Goal: Information Seeking & Learning: Learn about a topic

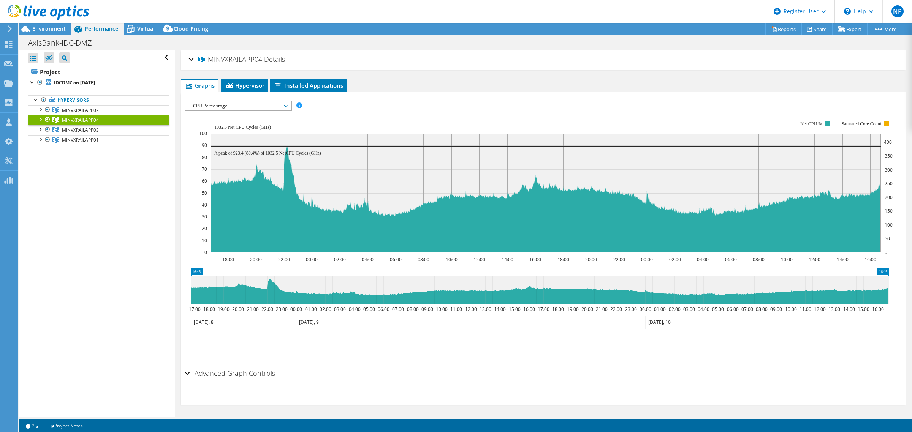
select select "Mumbai"
select select "INR"
click at [52, 14] on icon at bounding box center [49, 13] width 82 height 16
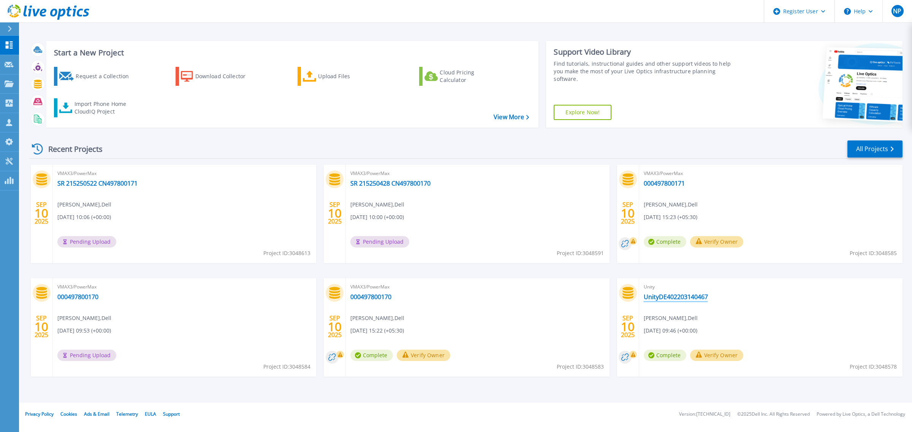
click at [686, 297] on link "UnityDE402203140467" at bounding box center [676, 297] width 64 height 8
click at [10, 80] on link "Projects Projects" at bounding box center [9, 83] width 19 height 19
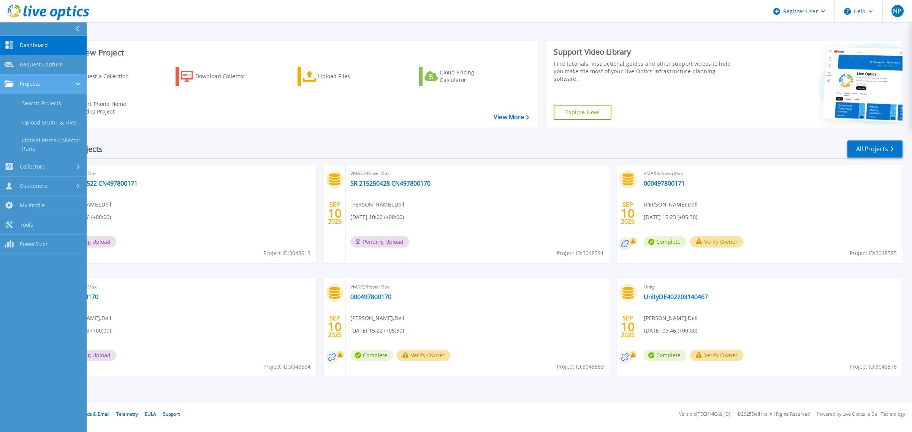
click at [36, 90] on link "Projects Projects" at bounding box center [43, 83] width 87 height 19
click at [63, 109] on link "Search Projects" at bounding box center [43, 103] width 87 height 19
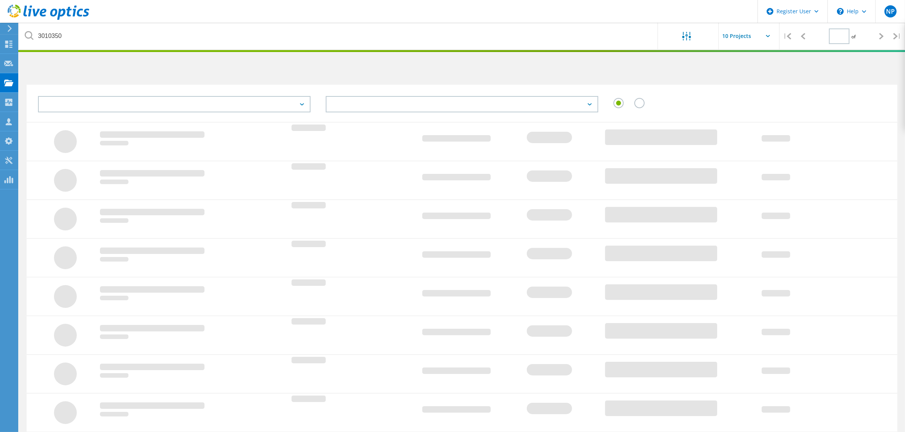
type input "1"
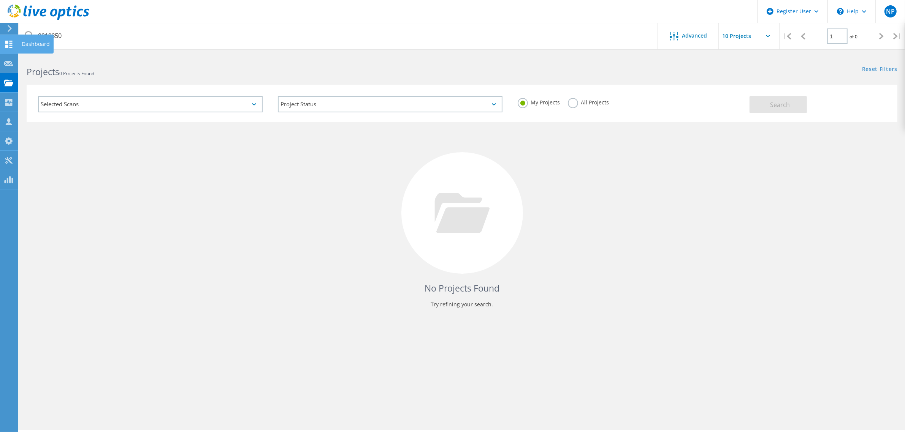
click at [6, 44] on icon at bounding box center [8, 44] width 9 height 7
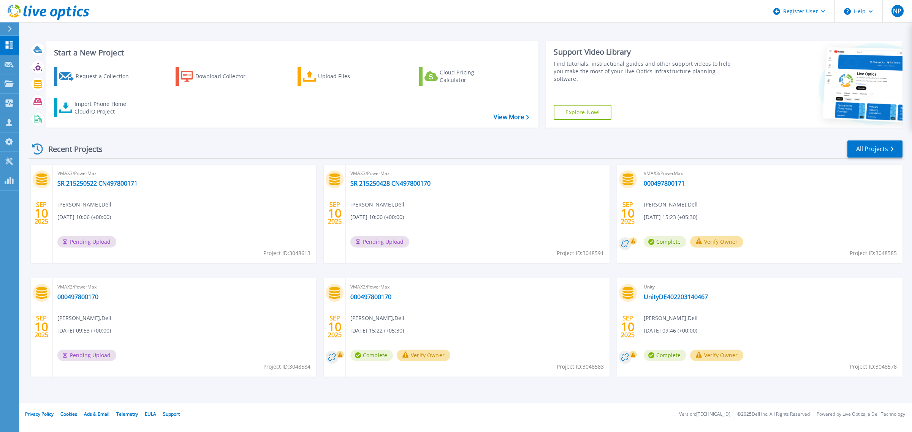
click at [881, 137] on div "Recent Projects All Projects SEP 10 2025 VMAX3/PowerMax SR 215250522 CN49780017…" at bounding box center [465, 266] width 873 height 264
click at [875, 142] on link "All Projects" at bounding box center [874, 149] width 55 height 17
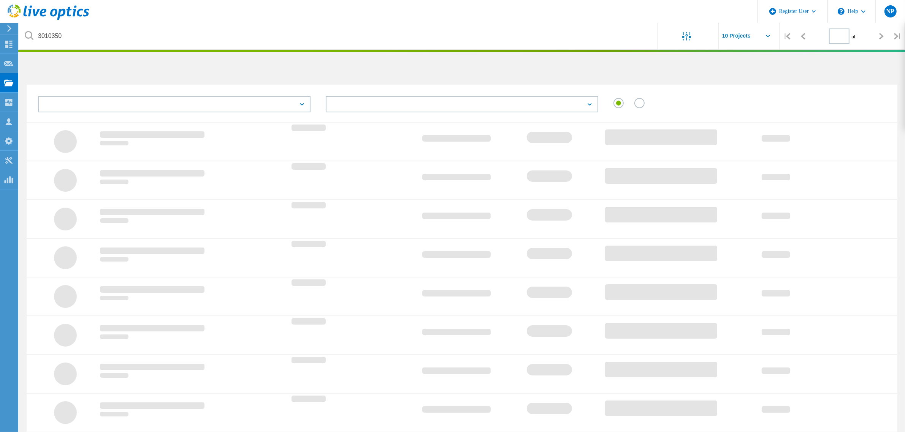
type input "1"
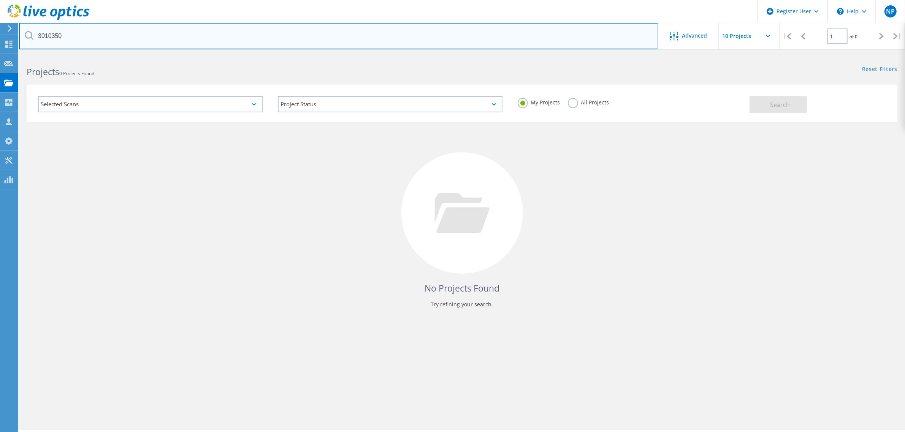
drag, startPoint x: 122, startPoint y: 32, endPoint x: -27, endPoint y: 32, distance: 148.5
click at [0, 32] on html "Register User \n Help Explore Helpful Articles Contact Support NP Dell User [PE…" at bounding box center [452, 226] width 905 height 453
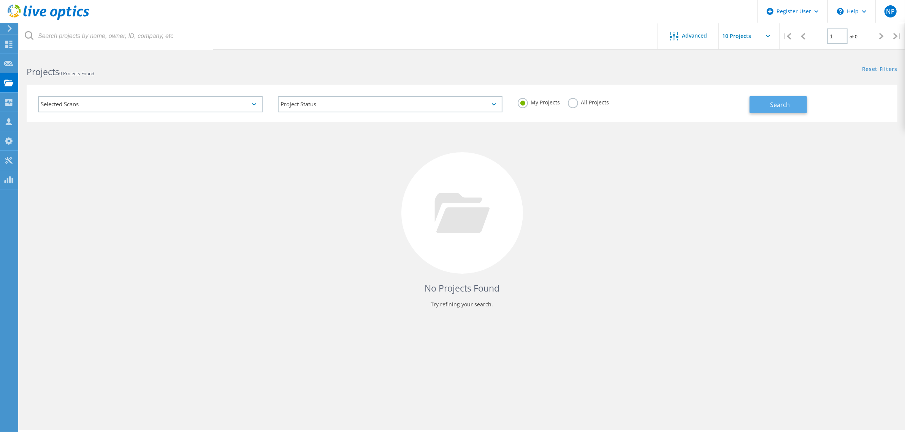
click at [764, 96] on button "Search" at bounding box center [777, 104] width 57 height 17
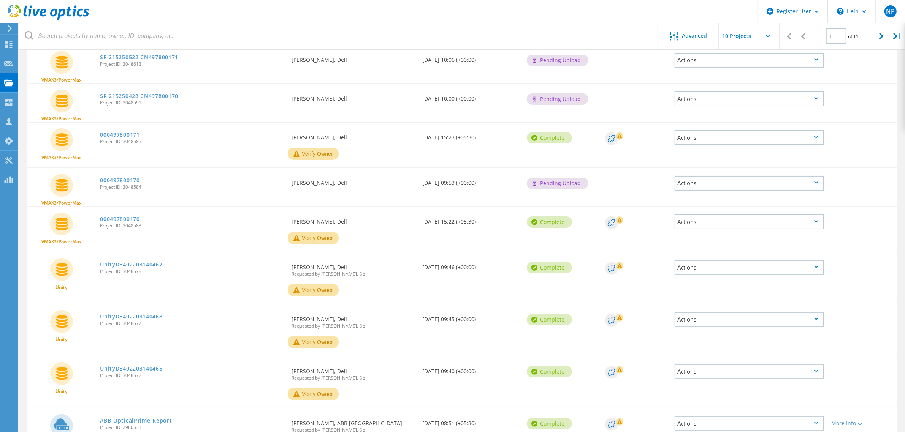
scroll to position [177, 0]
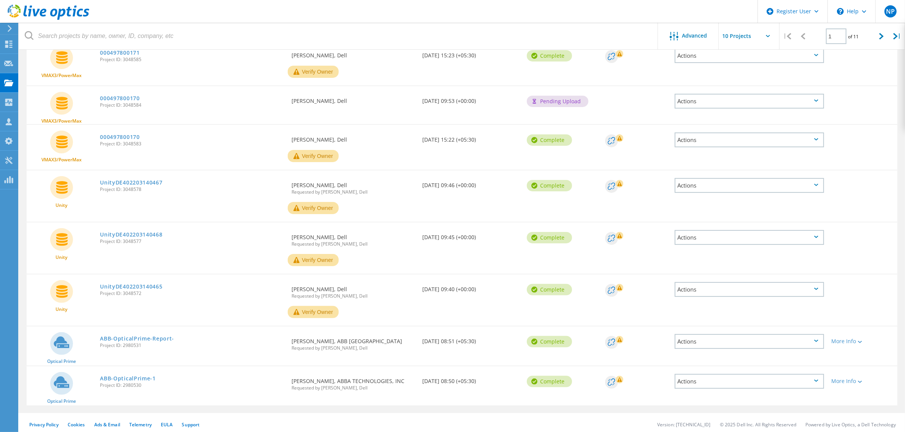
click at [701, 240] on div "Actions" at bounding box center [748, 237] width 149 height 15
click at [132, 232] on link "UnityDE402203140468" at bounding box center [131, 234] width 62 height 5
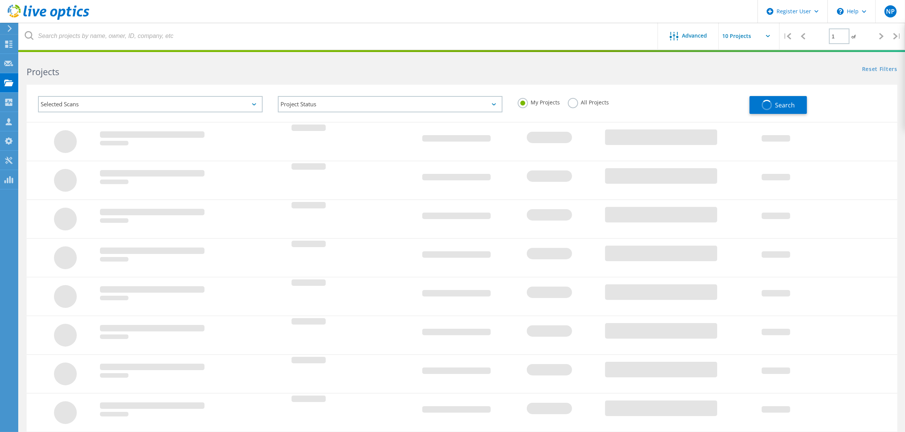
scroll to position [104, 0]
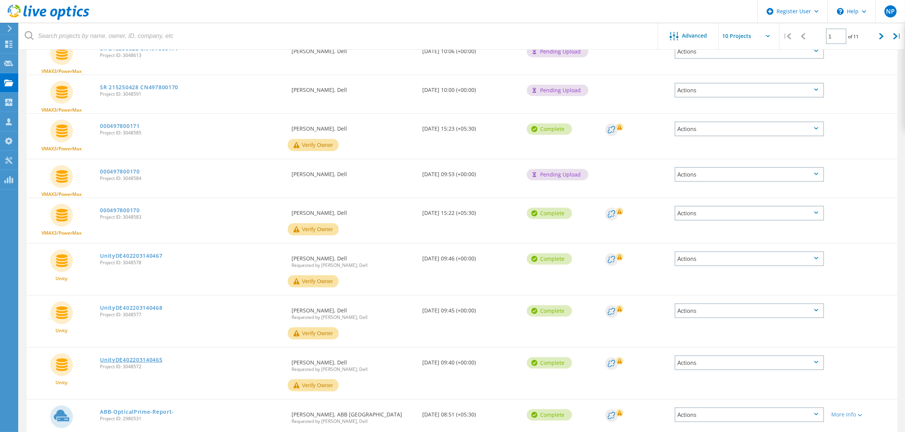
click at [145, 357] on link "UnityDE402203140465" at bounding box center [131, 359] width 62 height 5
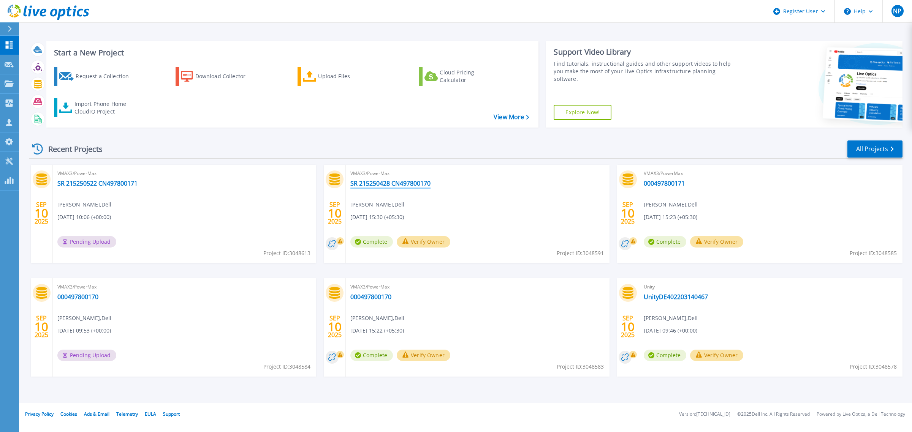
click at [408, 186] on link "SR 215250428 CN497800170" at bounding box center [390, 184] width 80 height 8
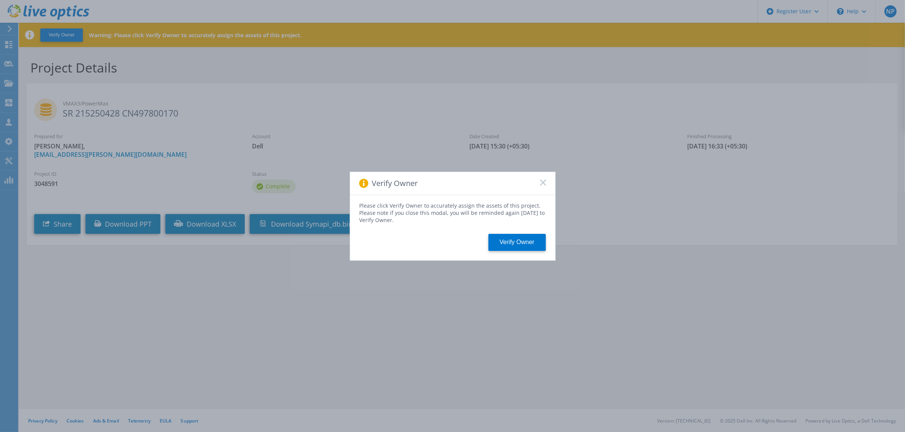
click at [540, 180] on rect at bounding box center [542, 182] width 6 height 6
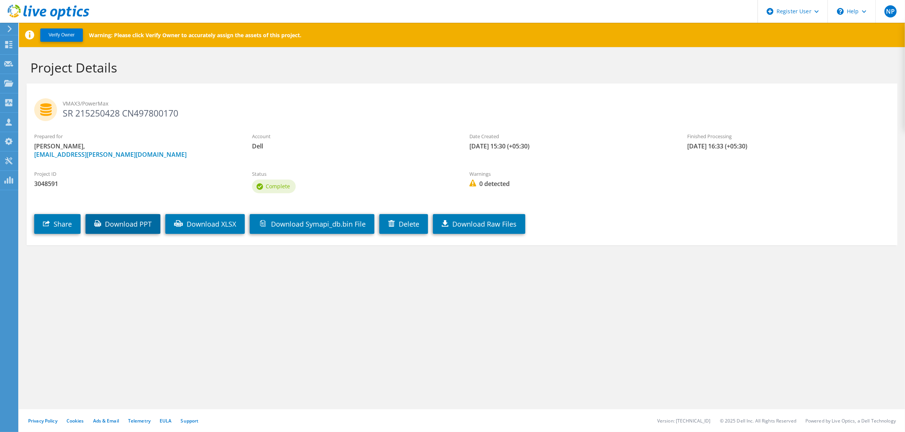
click at [111, 231] on link "Download PPT" at bounding box center [122, 224] width 75 height 20
click at [211, 230] on link "Download XLSX" at bounding box center [204, 224] width 79 height 20
click at [38, 4] on div at bounding box center [44, 12] width 89 height 25
click at [41, 18] on icon at bounding box center [49, 13] width 82 height 16
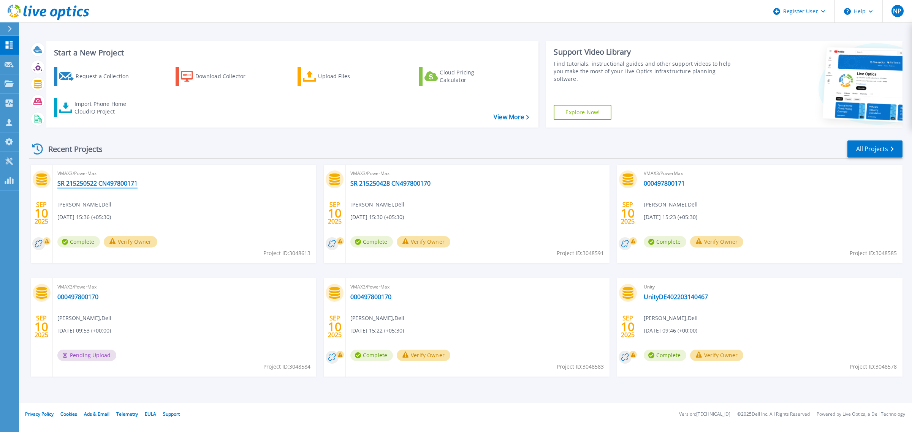
click at [84, 180] on link "SR 215250522 CN497800171" at bounding box center [97, 184] width 80 height 8
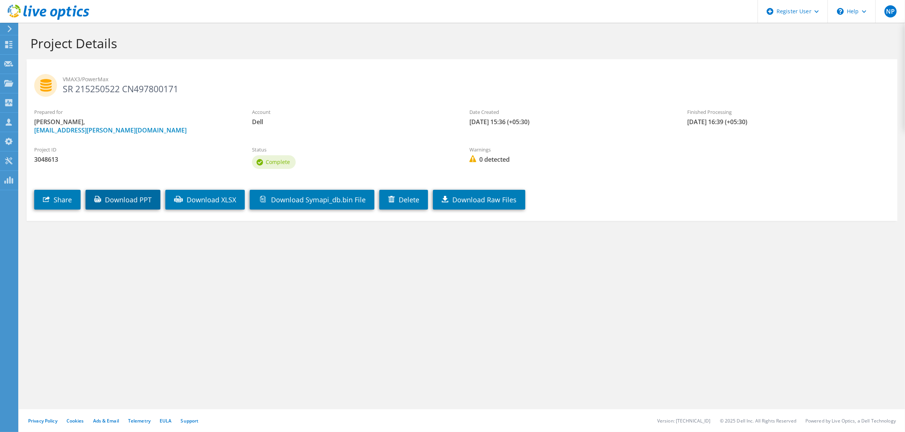
click at [105, 198] on body "NP Dell User Naresh Pushparaj Naresh.Pushparaj@dell.com Dell My Profile Log Out…" at bounding box center [452, 216] width 905 height 432
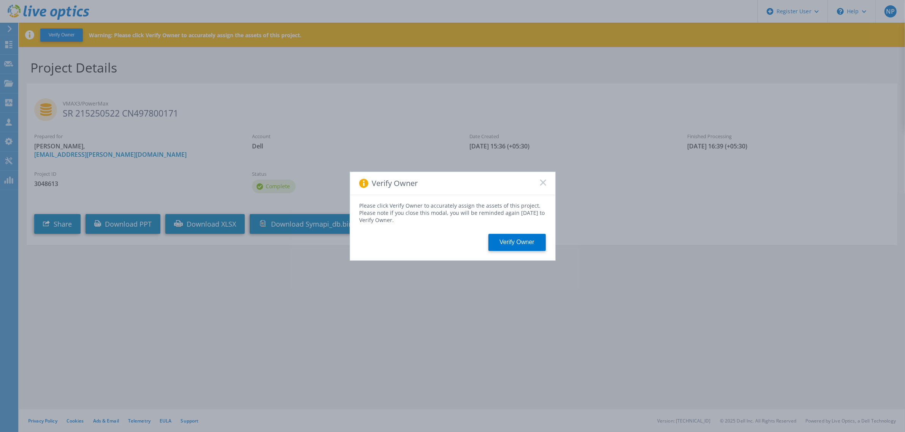
click at [544, 179] on div "Verify Owner" at bounding box center [452, 183] width 205 height 23
click at [544, 183] on icon at bounding box center [543, 183] width 6 height 6
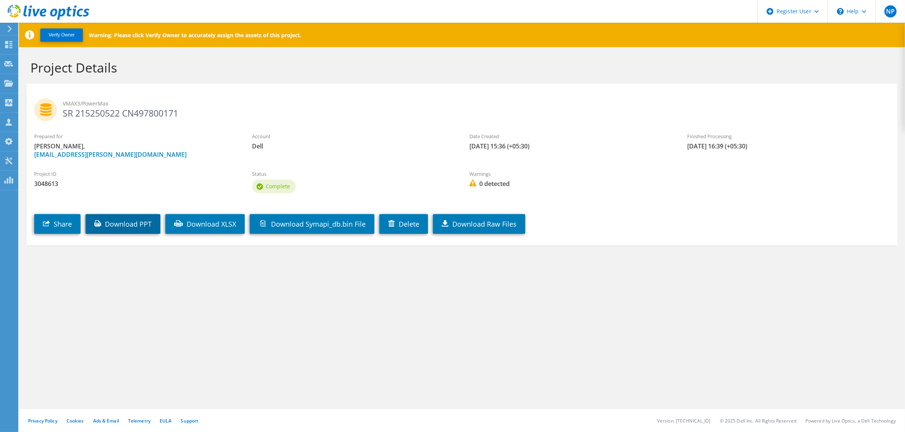
click at [126, 221] on link "Download PPT" at bounding box center [122, 224] width 75 height 20
click at [136, 225] on link "Download PPT" at bounding box center [122, 224] width 75 height 20
click at [183, 223] on use at bounding box center [178, 223] width 9 height 6
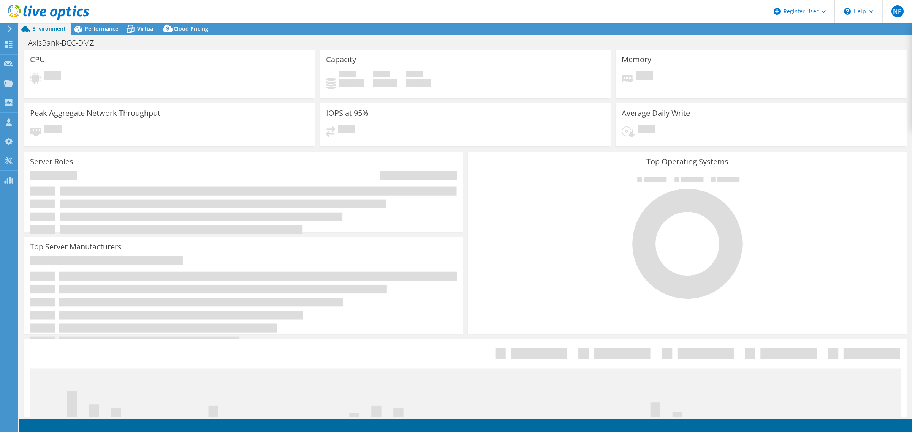
select select "[GEOGRAPHIC_DATA]"
select select "INR"
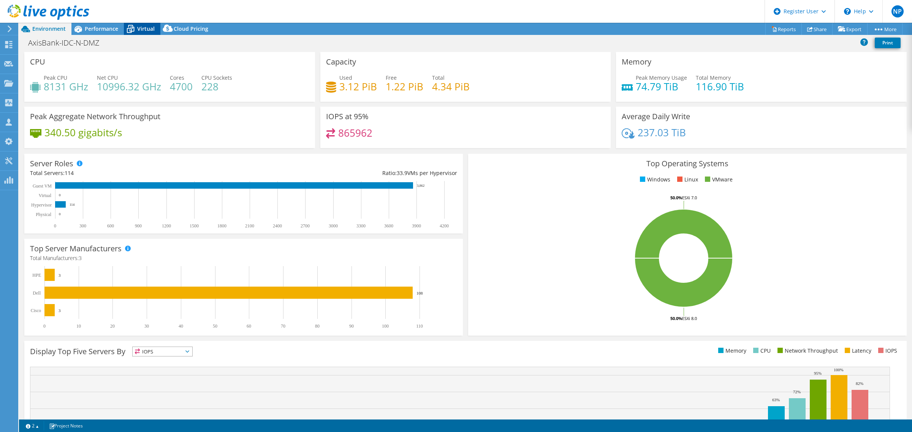
click at [139, 34] on div "Virtual" at bounding box center [142, 29] width 36 height 12
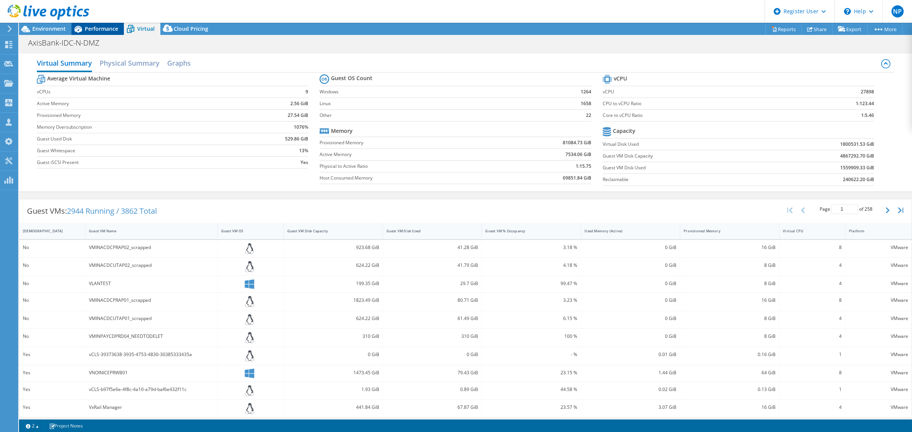
click at [92, 32] on div "Performance" at bounding box center [97, 29] width 52 height 12
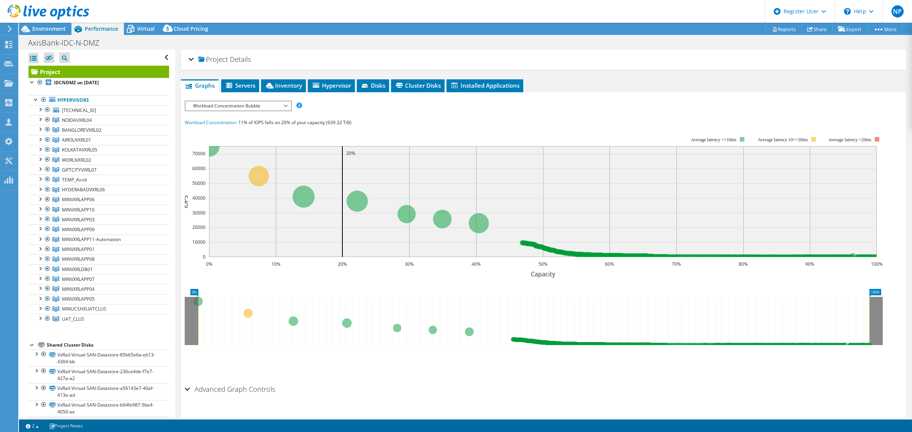
click at [649, 80] on ul "Graphs Servers Inventory Hypervisor Disks Cluster Disks Installed Applications" at bounding box center [543, 85] width 725 height 13
click at [81, 138] on span "AIROLIVXRL01" at bounding box center [76, 140] width 29 height 6
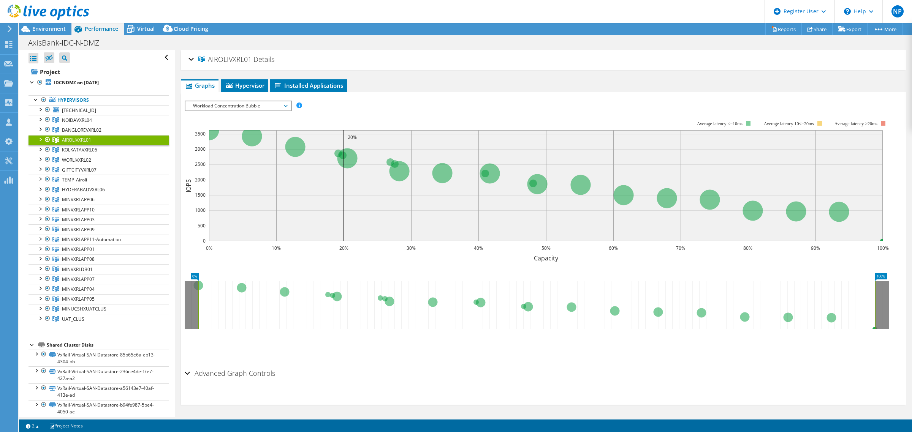
click at [249, 104] on span "Workload Concentration Bubble" at bounding box center [238, 105] width 98 height 9
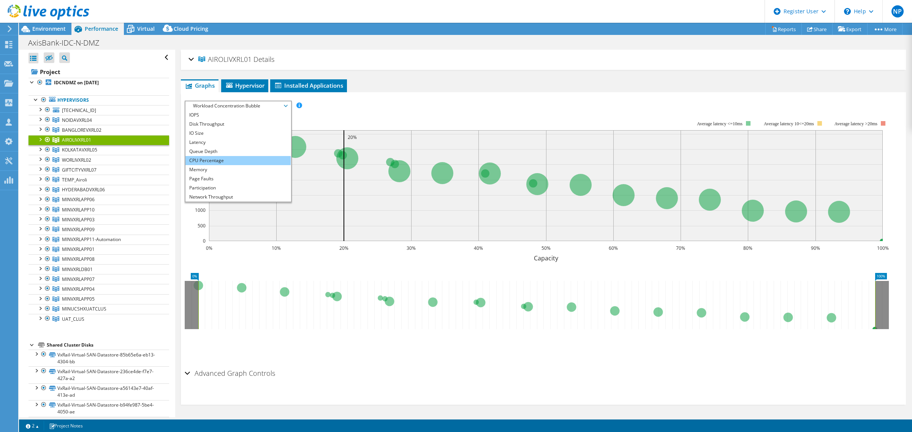
click at [223, 157] on li "CPU Percentage" at bounding box center [237, 160] width 105 height 9
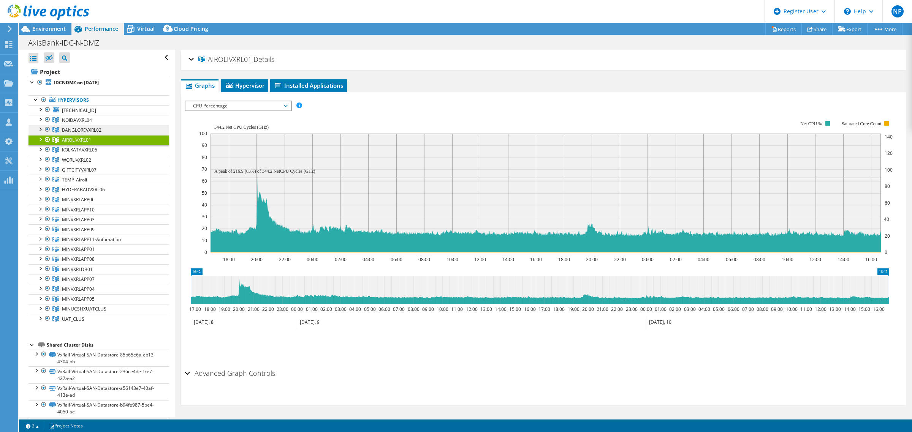
click at [76, 131] on span "BANGLOREVXRL02" at bounding box center [82, 130] width 40 height 6
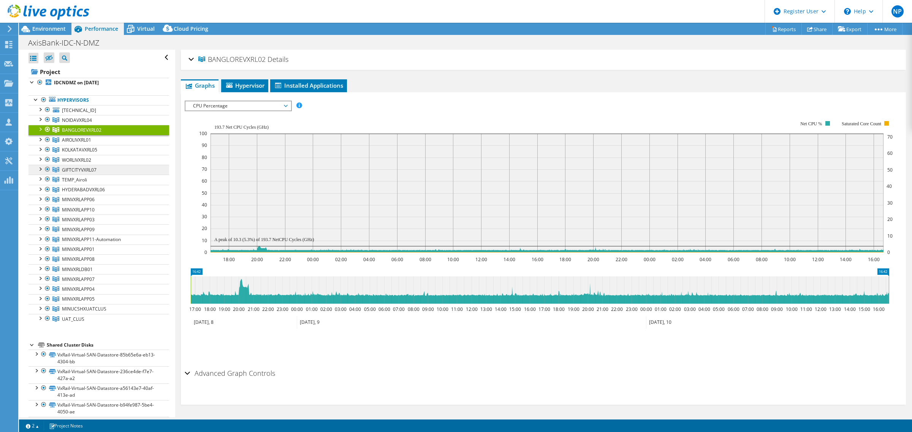
click at [88, 171] on span "GIFTCITYVXRL07" at bounding box center [79, 170] width 35 height 6
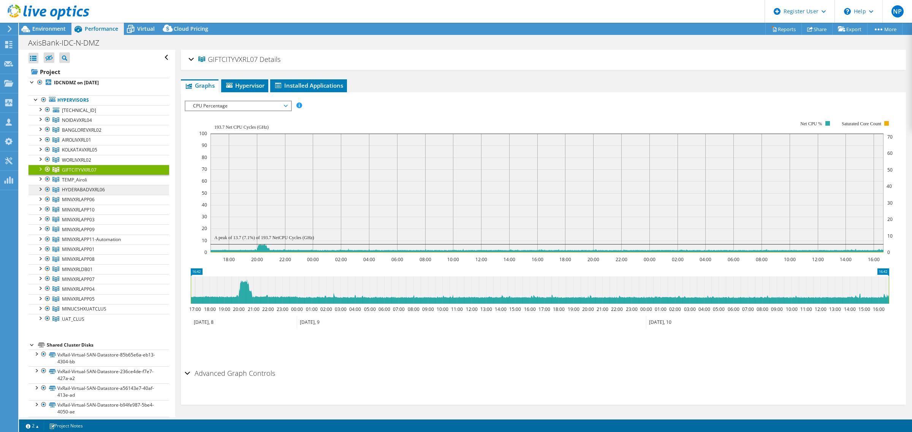
click at [94, 188] on span "HYDERABADVXRL06" at bounding box center [83, 190] width 43 height 6
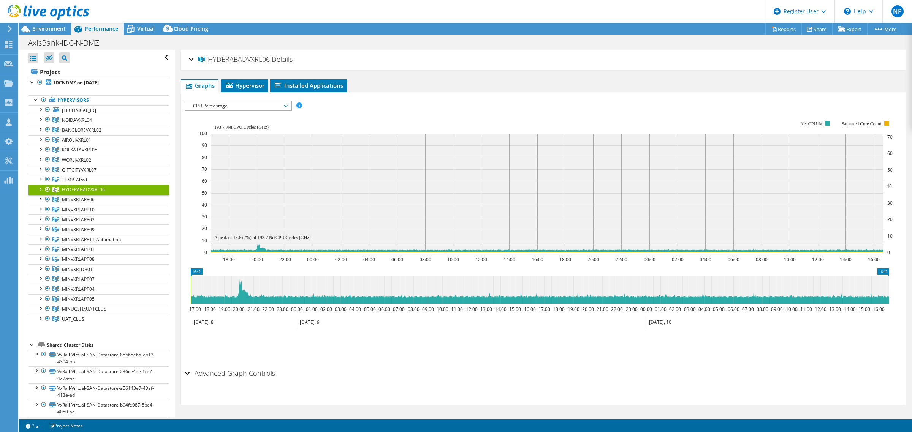
click at [190, 250] on icon "18:00 20:00 22:00 00:00 02:00 04:00 06:00 08:00 10:00 12:00 14:00 16:00 18:00 2…" at bounding box center [540, 187] width 710 height 152
click at [90, 149] on span "KOLKATAVXRL05" at bounding box center [79, 150] width 35 height 6
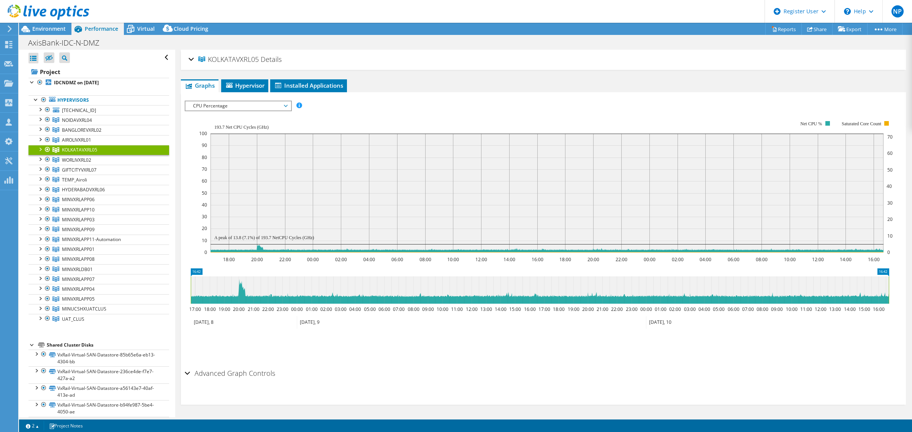
click at [354, 121] on rect at bounding box center [546, 187] width 694 height 152
click at [83, 248] on span "MINVXRLAPP01" at bounding box center [78, 249] width 33 height 6
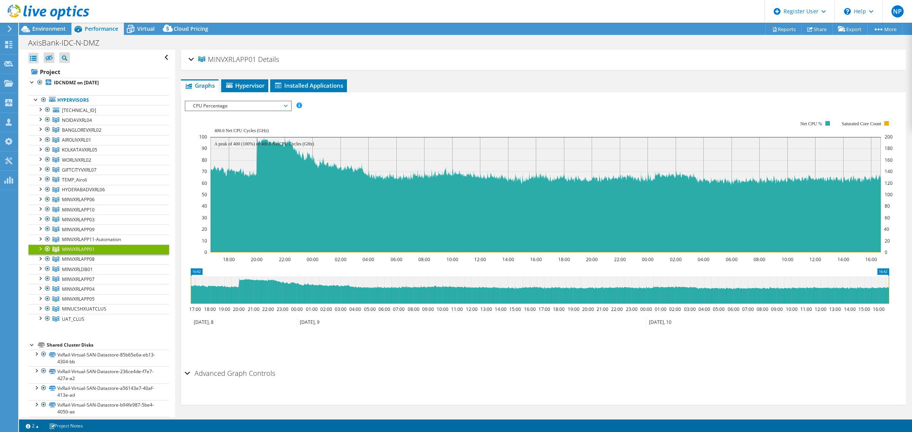
click at [187, 207] on icon "18:00 20:00 22:00 00:00 02:00 04:00 06:00 08:00 10:00 12:00 14:00 16:00 18:00 2…" at bounding box center [540, 187] width 710 height 152
click at [87, 308] on link "MINUCSHXUATCLUS" at bounding box center [98, 309] width 141 height 10
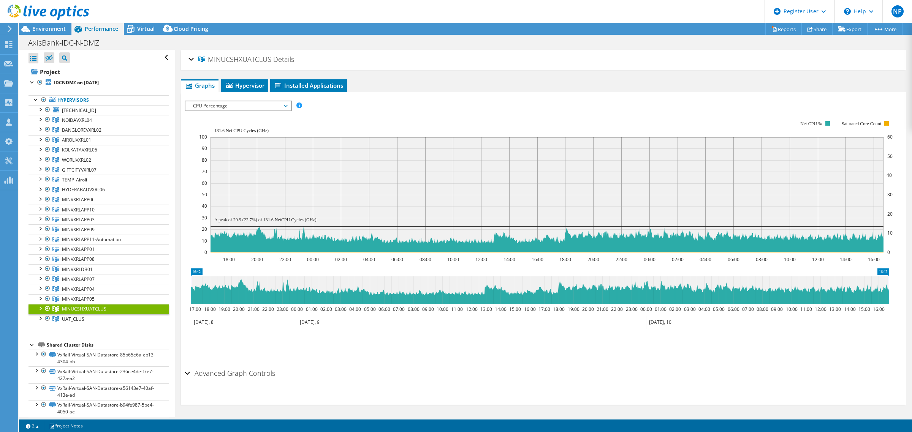
click at [183, 179] on section "IOPS Disk Throughput IO Size Latency Queue Depth CPU Percentage Memory Page Fau…" at bounding box center [543, 248] width 725 height 313
click at [88, 219] on span "MINVXRLAPP03" at bounding box center [78, 220] width 33 height 6
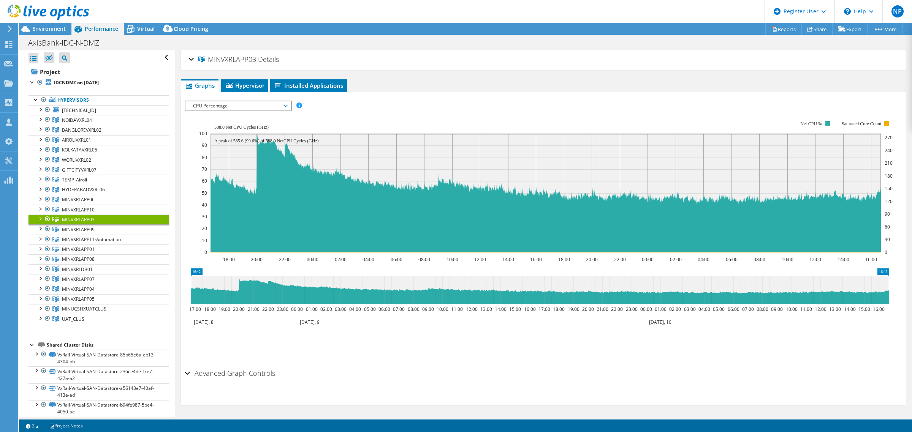
click at [558, 90] on ul "Graphs Servers Inventory Hypervisor Disks Cluster Disks Installed Applications" at bounding box center [543, 85] width 725 height 13
click at [73, 291] on span "MINVXRLAPP04" at bounding box center [78, 289] width 33 height 6
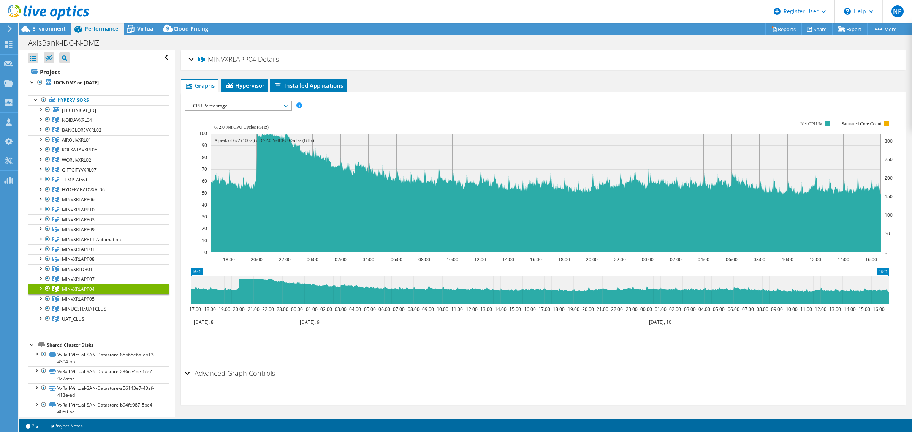
click at [190, 138] on icon "18:00 20:00 22:00 00:00 02:00 04:00 06:00 08:00 10:00 12:00 14:00 16:00 18:00 2…" at bounding box center [540, 187] width 710 height 152
click at [80, 297] on link "MINVXRLAPP05" at bounding box center [98, 299] width 141 height 10
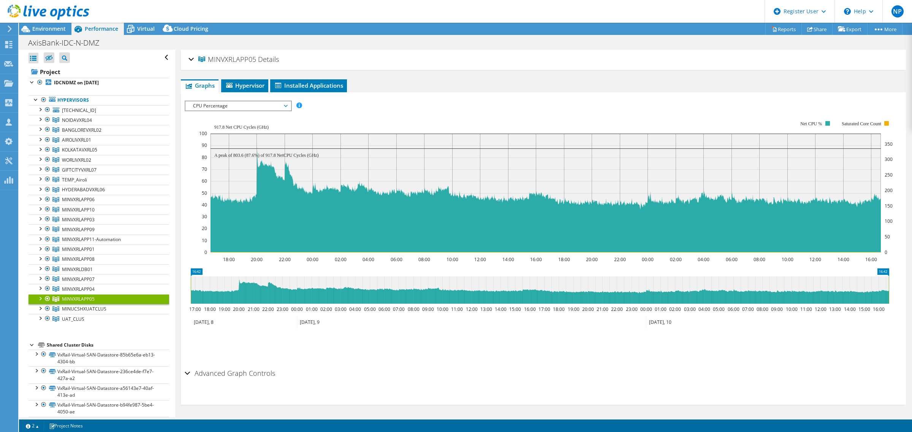
click at [450, 108] on div "IOPS Disk Throughput IO Size Latency Queue Depth CPU Percentage Memory Page Fau…" at bounding box center [543, 106] width 717 height 10
click at [65, 193] on span "HYDERABADVXRL06" at bounding box center [83, 190] width 43 height 6
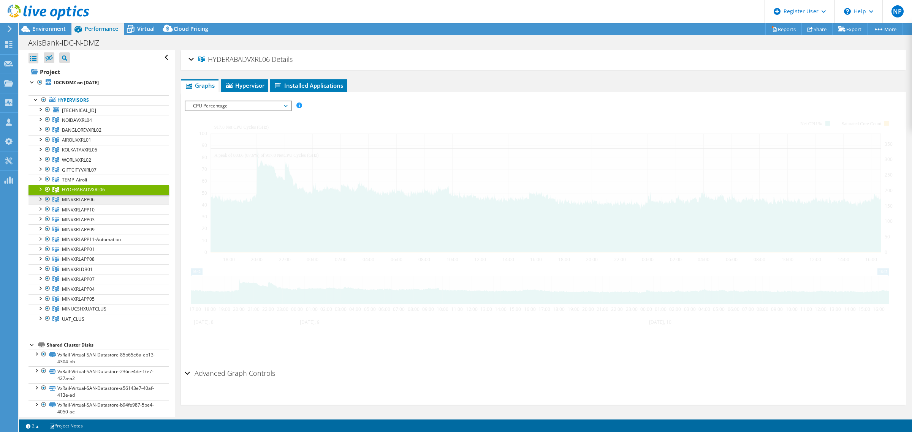
click at [72, 201] on span "MINVXRLAPP06" at bounding box center [78, 199] width 33 height 6
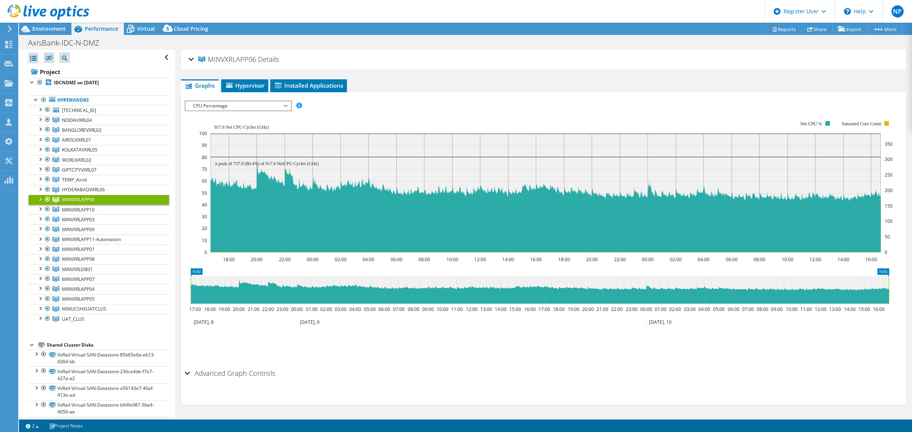
click at [223, 348] on li "Save Zoom" at bounding box center [215, 346] width 60 height 20
click at [81, 274] on link "MINVXRLDB01" at bounding box center [98, 269] width 141 height 10
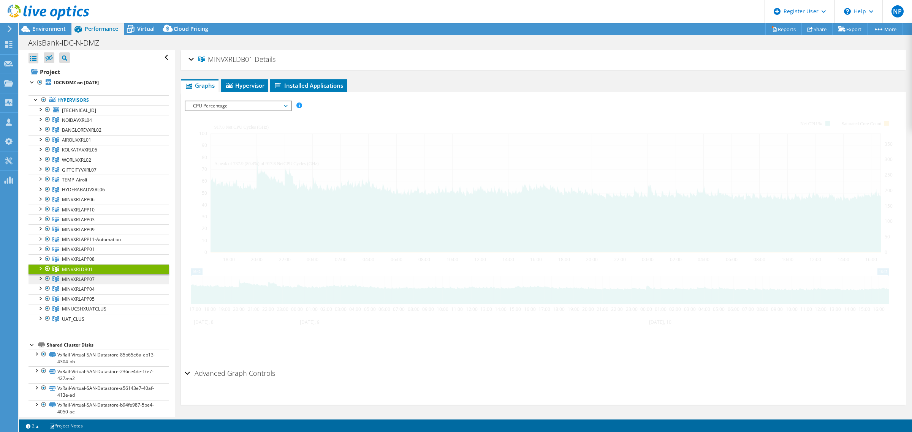
click at [81, 280] on span "MINVXRLAPP07" at bounding box center [78, 279] width 33 height 6
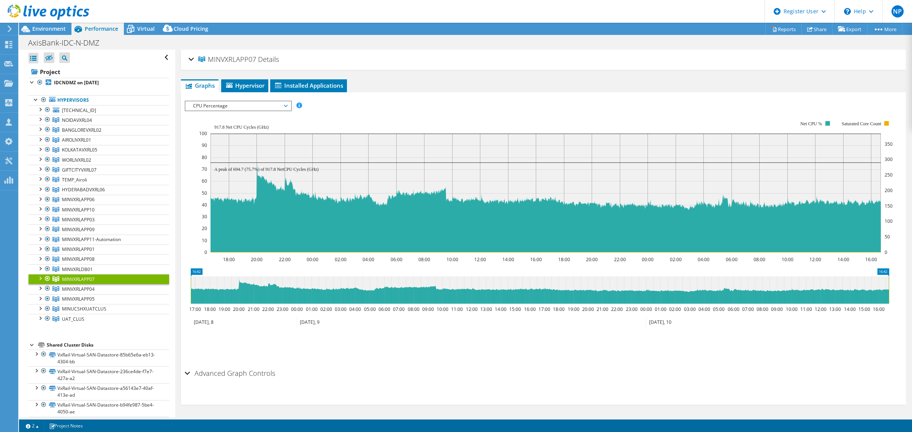
click at [231, 339] on li "Save Zoom" at bounding box center [215, 346] width 60 height 20
click at [83, 258] on span "MINVXRLAPP08" at bounding box center [78, 259] width 33 height 6
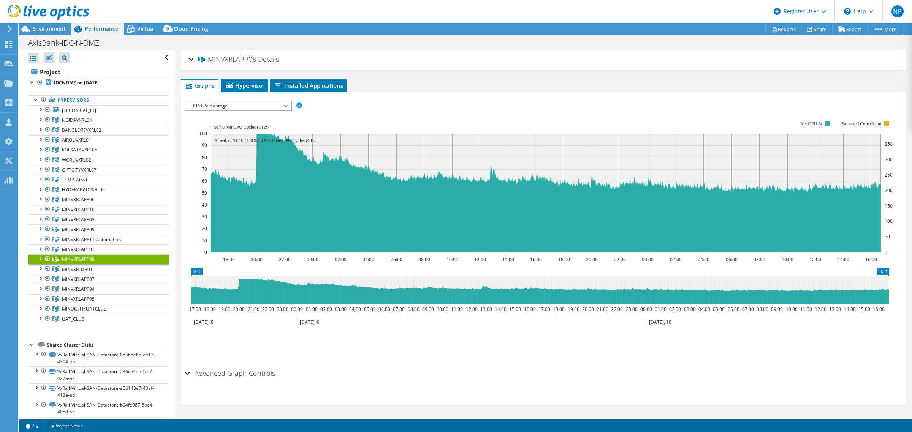
click at [207, 334] on ul "Save Zoom" at bounding box center [541, 345] width 713 height 22
click at [71, 229] on span "MINVXRLAPP09" at bounding box center [78, 229] width 33 height 6
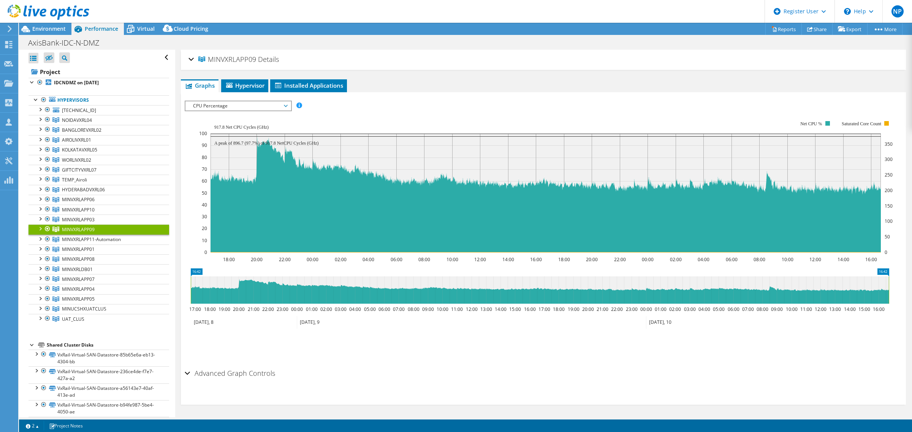
click at [212, 336] on li "Save Zoom" at bounding box center [215, 346] width 60 height 20
click at [75, 206] on link "MINVXRLAPP10" at bounding box center [98, 210] width 141 height 10
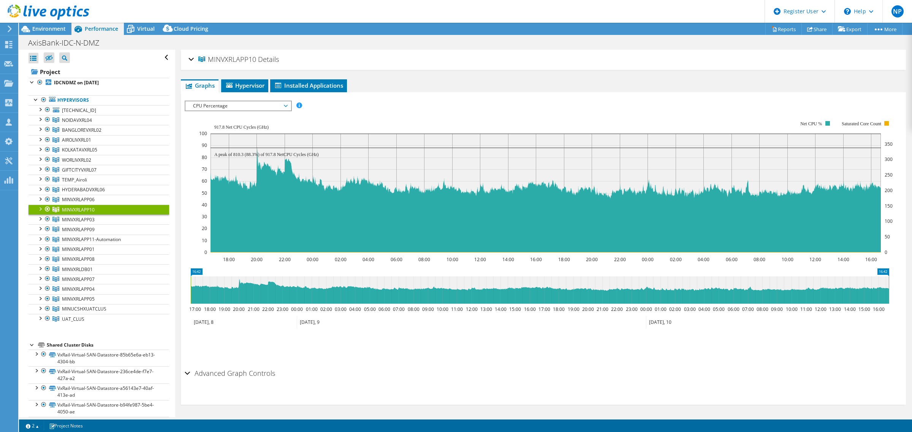
click at [490, 108] on div "IOPS Disk Throughput IO Size Latency Queue Depth CPU Percentage Memory Page Fau…" at bounding box center [543, 106] width 717 height 10
click at [105, 240] on span "MINVXRLAPP11-Automation" at bounding box center [91, 239] width 59 height 6
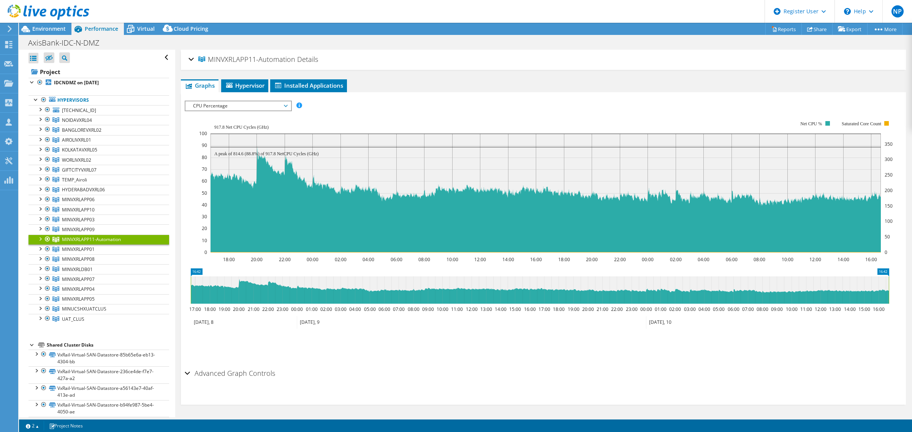
click at [327, 357] on div "Save Zoom" at bounding box center [543, 345] width 717 height 33
click at [78, 270] on span "MINVXRLDB01" at bounding box center [77, 269] width 31 height 6
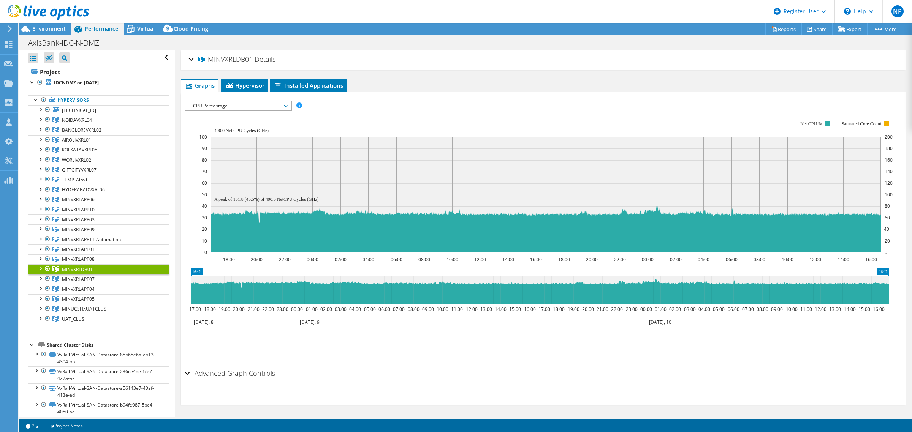
click at [251, 348] on ul "Save Zoom" at bounding box center [541, 345] width 713 height 22
click at [79, 124] on link "NOIDAVXRL04" at bounding box center [98, 120] width 141 height 10
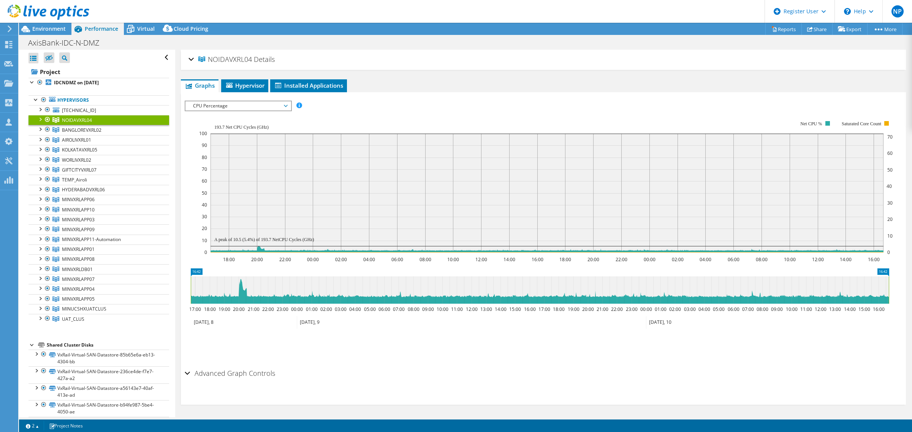
drag, startPoint x: 215, startPoint y: 339, endPoint x: 211, endPoint y: 337, distance: 4.1
click at [215, 339] on li "Save Zoom" at bounding box center [215, 346] width 60 height 20
click at [78, 177] on span "TEMP_Airoli" at bounding box center [74, 180] width 25 height 6
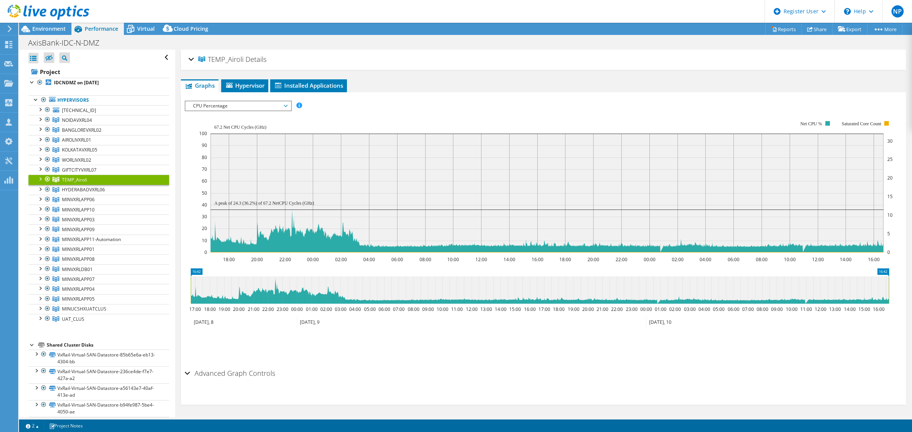
click at [211, 332] on div "Save Zoom" at bounding box center [543, 345] width 717 height 33
click at [71, 320] on span "UAT_CLUS" at bounding box center [73, 319] width 22 height 6
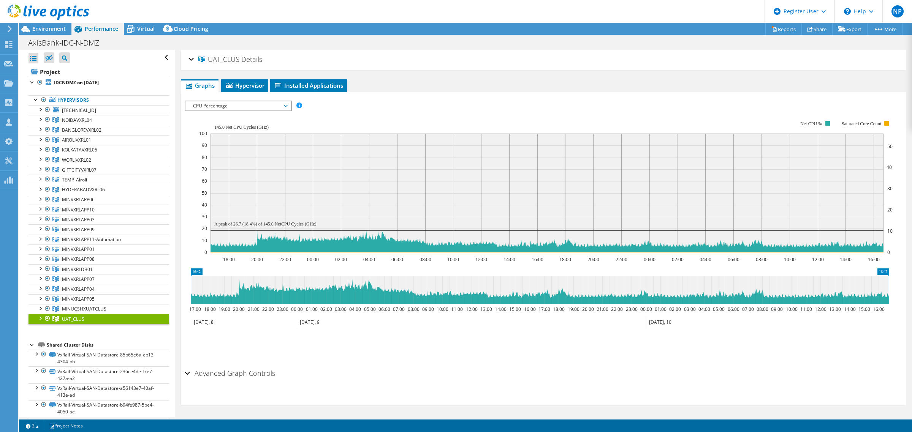
click at [343, 364] on div "IOPS Disk Throughput IO Size Latency Queue Depth CPU Percentage Memory Page Fau…" at bounding box center [543, 233] width 717 height 265
click at [78, 157] on link "WORLIVXRL02" at bounding box center [98, 160] width 141 height 10
